Goal: Use online tool/utility: Utilize a website feature to perform a specific function

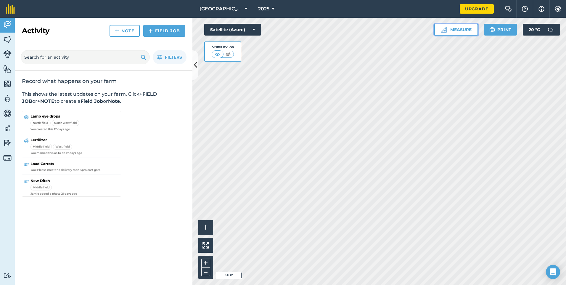
click at [455, 30] on button "Measure" at bounding box center [456, 30] width 44 height 12
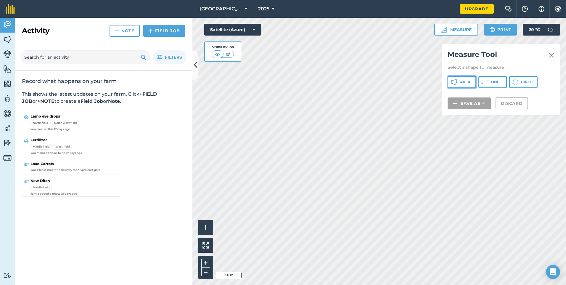
click at [461, 83] on span "Area" at bounding box center [465, 82] width 10 height 5
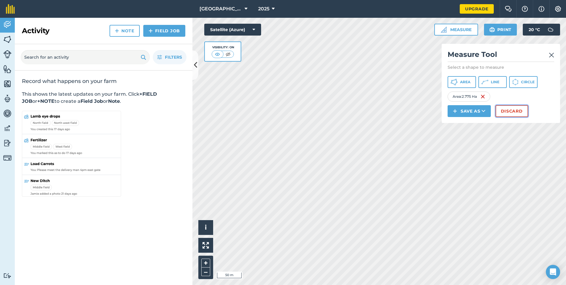
click at [511, 113] on button "Discard" at bounding box center [512, 111] width 33 height 12
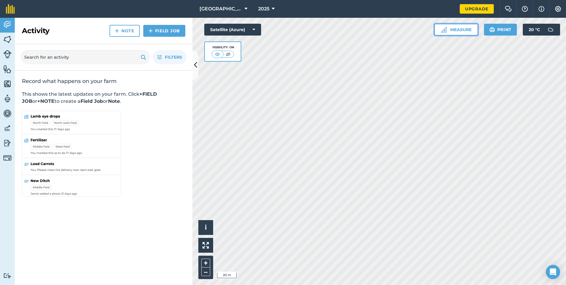
click at [455, 30] on button "Measure" at bounding box center [456, 30] width 44 height 12
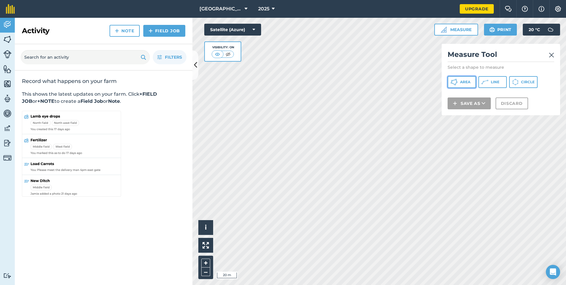
click at [461, 85] on button "Area" at bounding box center [462, 82] width 28 height 12
click at [552, 54] on img at bounding box center [551, 55] width 5 height 7
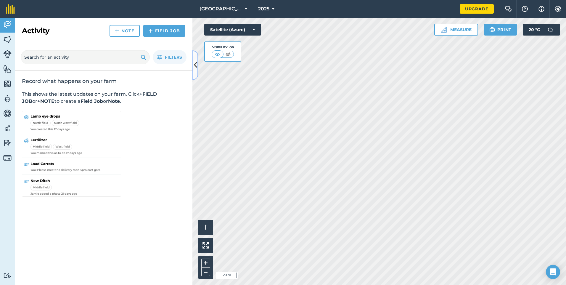
click at [195, 63] on icon at bounding box center [195, 65] width 3 height 10
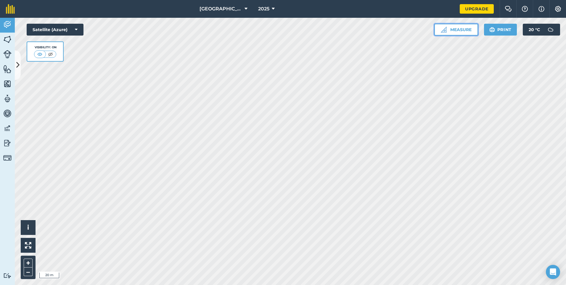
click at [467, 32] on button "Measure" at bounding box center [456, 30] width 44 height 12
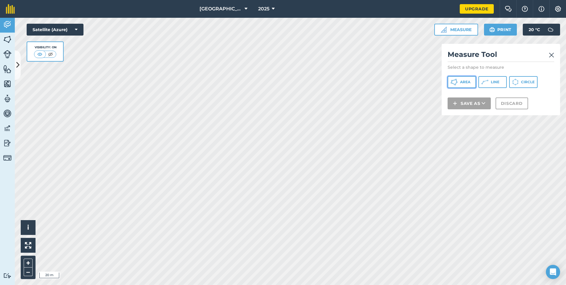
click at [463, 81] on span "Area" at bounding box center [465, 82] width 10 height 5
click at [76, 55] on div "Satellite (Azure) Visibility: On" at bounding box center [55, 43] width 57 height 38
click at [76, 54] on div "Satellite (Azure) Visibility: On" at bounding box center [55, 43] width 57 height 38
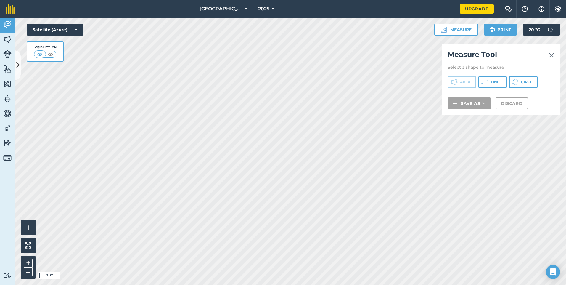
drag, startPoint x: 78, startPoint y: 61, endPoint x: 76, endPoint y: 54, distance: 6.5
click at [76, 54] on div "Satellite (Azure) Visibility: On" at bounding box center [55, 43] width 57 height 38
click at [76, 55] on div "Satellite (Azure) Visibility: On" at bounding box center [55, 43] width 57 height 38
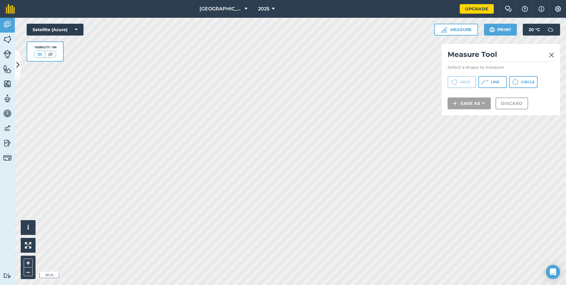
click at [552, 54] on img at bounding box center [551, 55] width 5 height 7
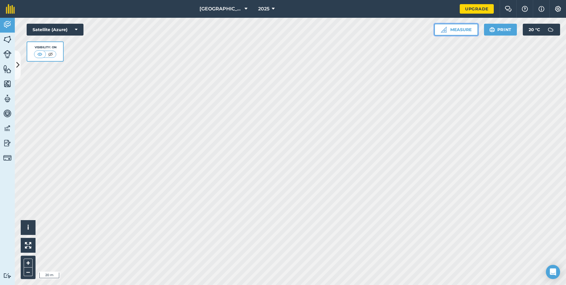
click at [464, 30] on button "Measure" at bounding box center [456, 30] width 44 height 12
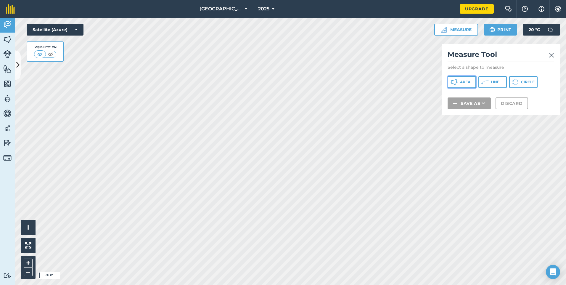
click at [460, 81] on span "Area" at bounding box center [465, 82] width 10 height 5
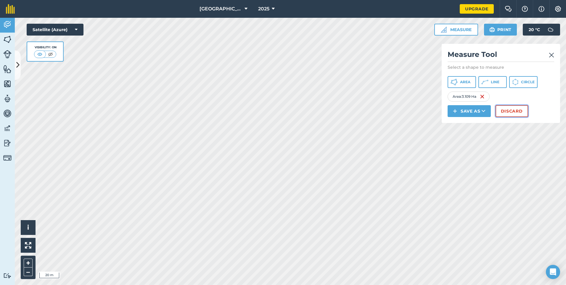
click at [510, 112] on button "Discard" at bounding box center [512, 111] width 33 height 12
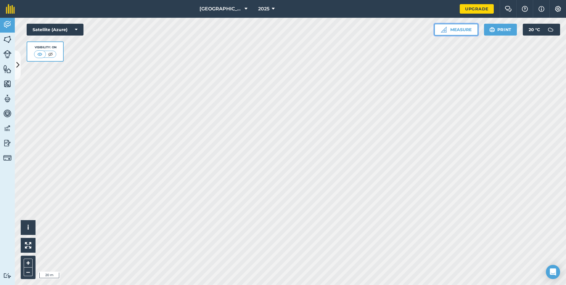
click at [462, 30] on button "Measure" at bounding box center [456, 30] width 44 height 12
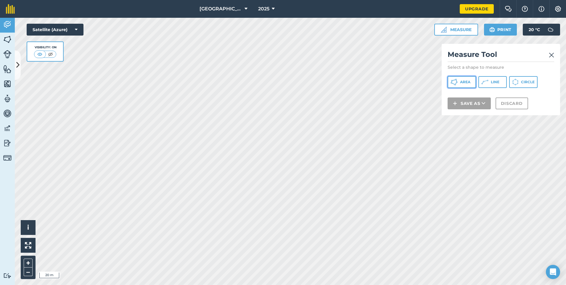
click at [468, 81] on span "Area" at bounding box center [465, 82] width 10 height 5
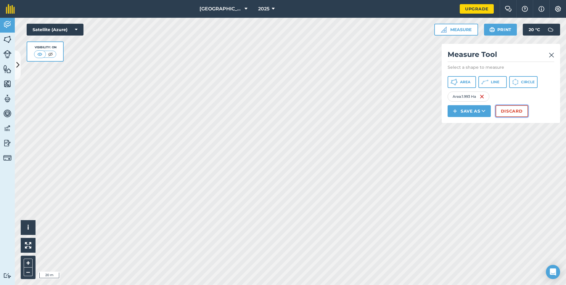
click at [504, 111] on button "Discard" at bounding box center [512, 111] width 33 height 12
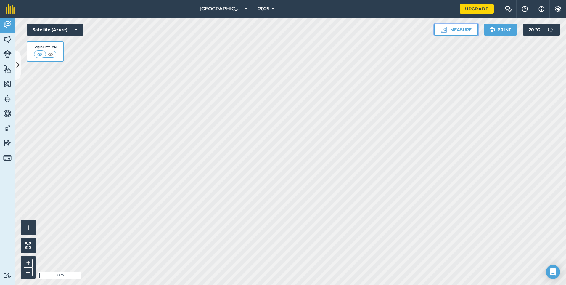
click at [459, 32] on button "Measure" at bounding box center [456, 30] width 44 height 12
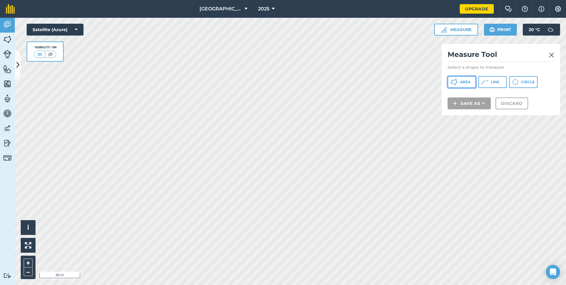
click at [466, 81] on span "Area" at bounding box center [465, 82] width 10 height 5
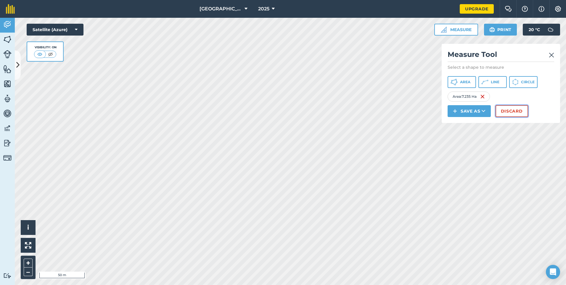
click at [508, 112] on button "Discard" at bounding box center [512, 111] width 33 height 12
